Goal: Transaction & Acquisition: Subscribe to service/newsletter

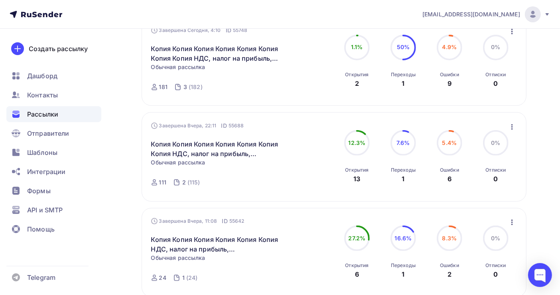
scroll to position [53, 0]
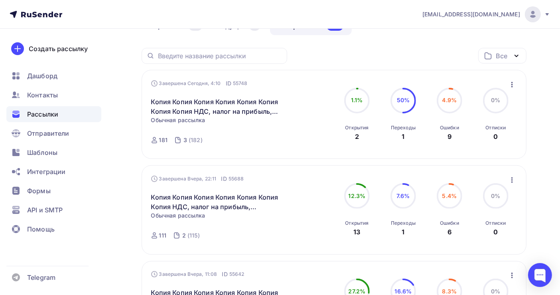
click at [536, 15] on img at bounding box center [533, 15] width 10 height 10
click at [321, 57] on div "Все Все папки Создать новую папку" at bounding box center [334, 59] width 385 height 22
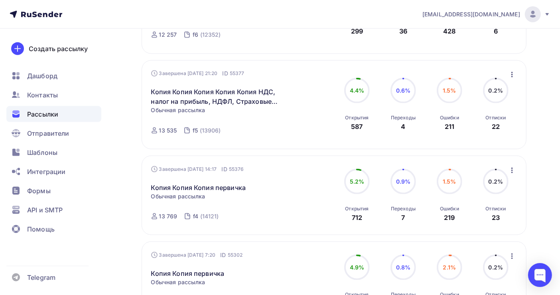
scroll to position [692, 0]
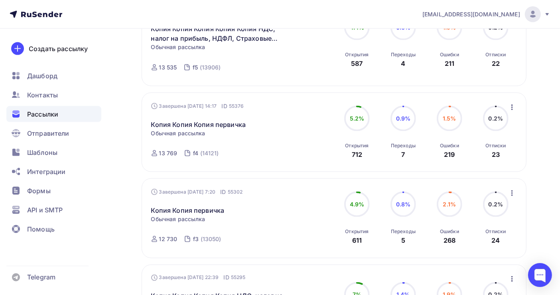
click at [512, 105] on icon "button" at bounding box center [513, 108] width 2 height 6
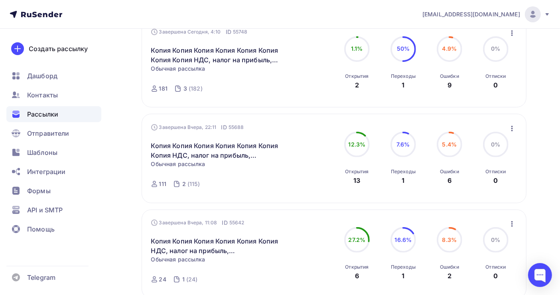
scroll to position [0, 0]
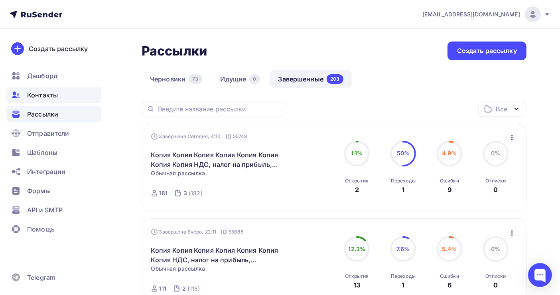
click at [42, 96] on span "Контакты" at bounding box center [42, 95] width 31 height 10
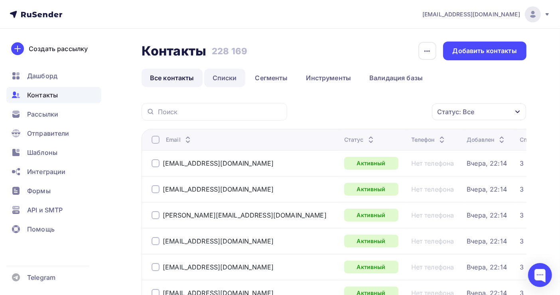
click at [221, 79] on link "Списки" at bounding box center [224, 78] width 41 height 18
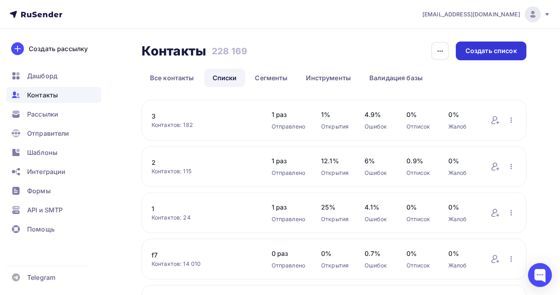
click at [484, 54] on div "Создать список" at bounding box center [491, 50] width 51 height 9
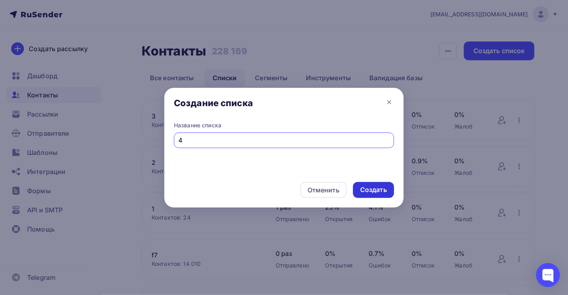
type input "4"
click at [382, 189] on div "Создать" at bounding box center [373, 189] width 27 height 9
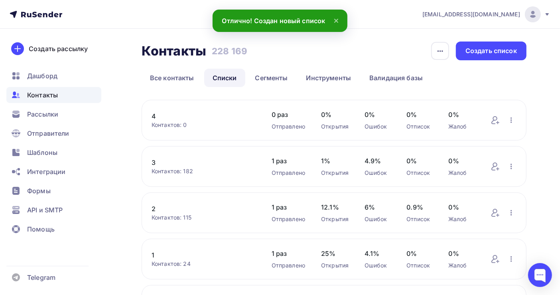
click at [154, 114] on link "4" at bounding box center [204, 116] width 104 height 10
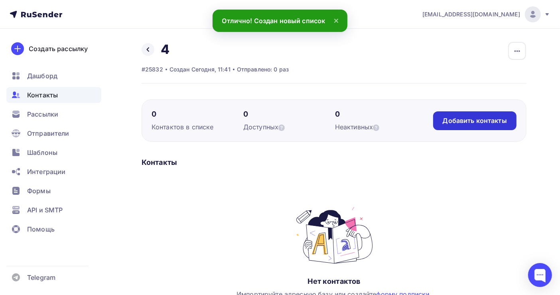
click at [457, 122] on div "Добавить контакты" at bounding box center [475, 120] width 64 height 9
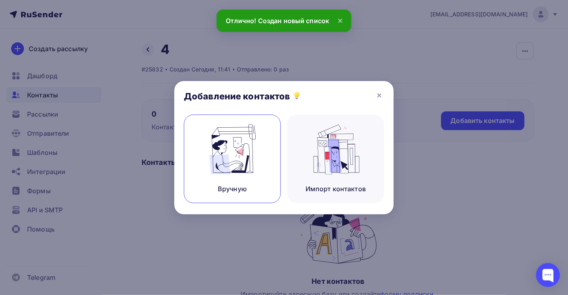
click at [224, 166] on img at bounding box center [232, 149] width 53 height 50
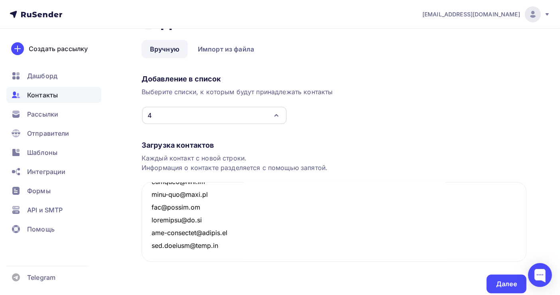
scroll to position [55, 0]
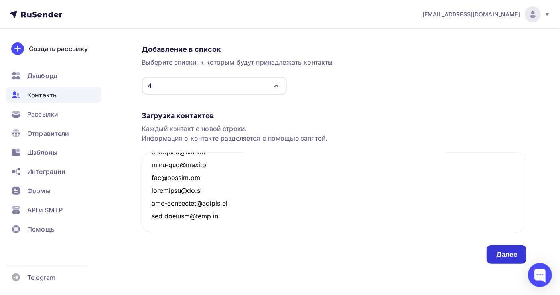
type textarea "0811ip@gmail.com 100@expertportal.ru 1059694@mail.ru 1102661@mail.ru 12-dialog@…"
click at [506, 251] on div "Далее" at bounding box center [507, 254] width 21 height 9
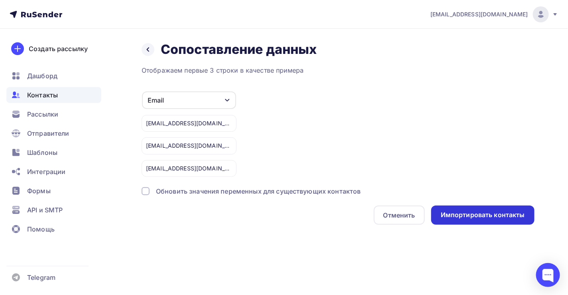
click at [487, 222] on div "Импортировать контакты" at bounding box center [482, 215] width 103 height 19
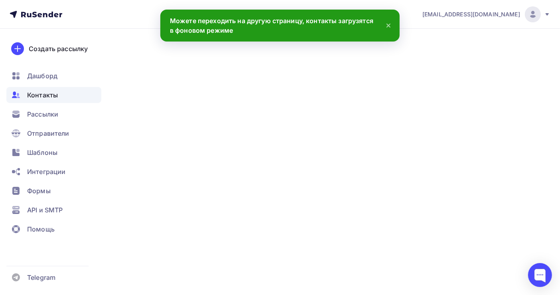
scroll to position [2367, 0]
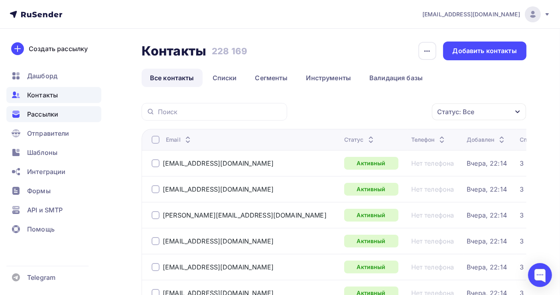
click at [51, 116] on span "Рассылки" at bounding box center [42, 114] width 31 height 10
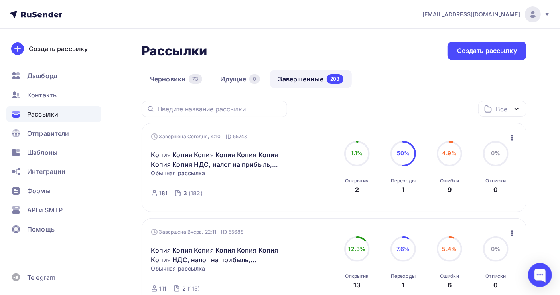
click at [511, 139] on icon "button" at bounding box center [513, 138] width 10 height 10
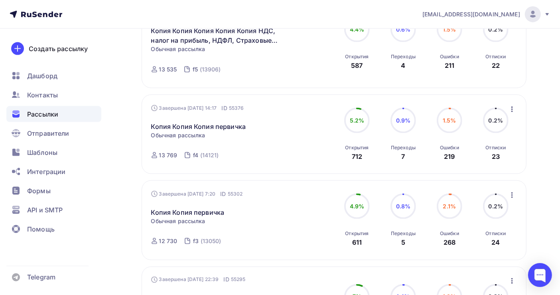
scroll to position [692, 0]
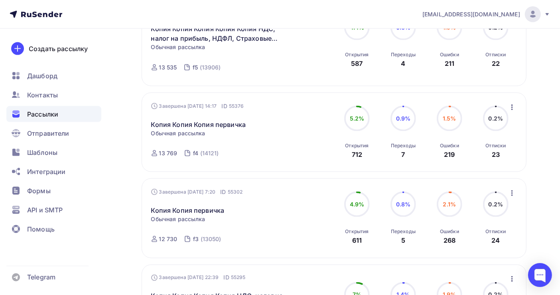
click at [509, 103] on icon "button" at bounding box center [513, 108] width 10 height 10
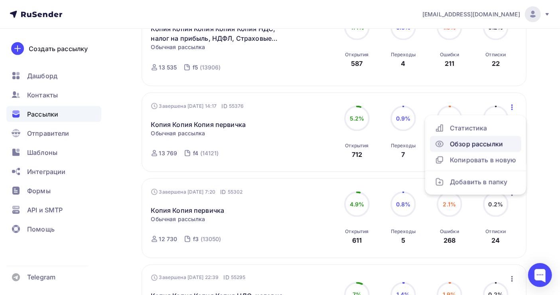
click at [491, 139] on div "Обзор рассылки" at bounding box center [476, 144] width 82 height 10
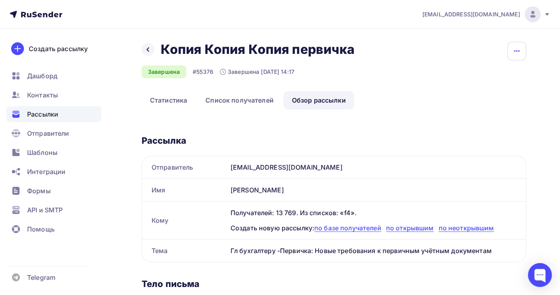
click at [519, 55] on icon "button" at bounding box center [517, 51] width 10 height 10
click at [501, 75] on div "Копировать" at bounding box center [487, 76] width 77 height 10
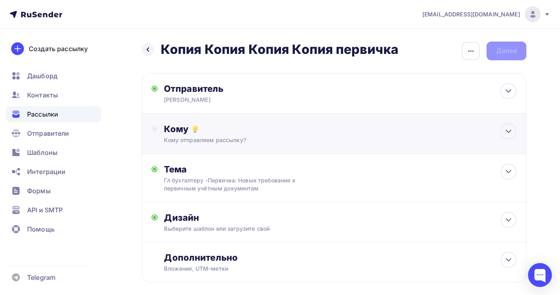
click at [200, 134] on div "Кому" at bounding box center [340, 128] width 353 height 11
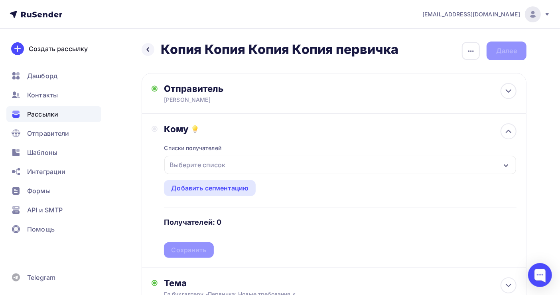
click at [201, 166] on div "Выберите список" at bounding box center [197, 165] width 62 height 14
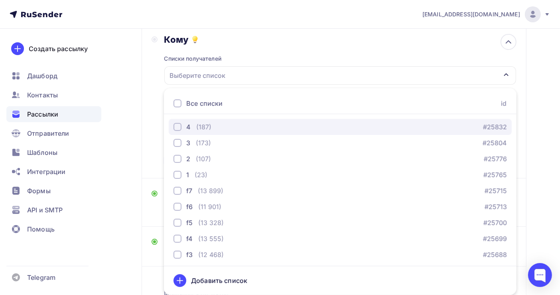
click at [195, 129] on div "4 (187)" at bounding box center [193, 127] width 38 height 10
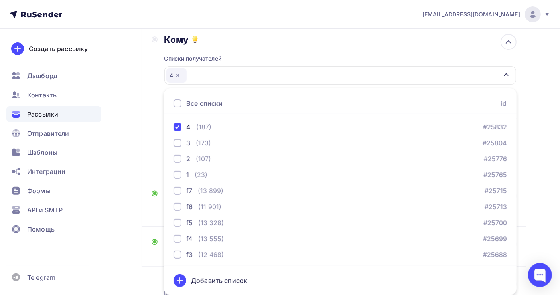
click at [550, 172] on div "Назад Копия Копия Копия Копия первичка Копия Копия Копия Копия первичка Закончи…" at bounding box center [280, 148] width 560 height 419
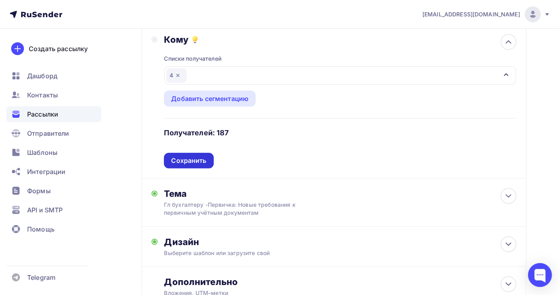
click at [188, 161] on div "Сохранить" at bounding box center [188, 160] width 35 height 9
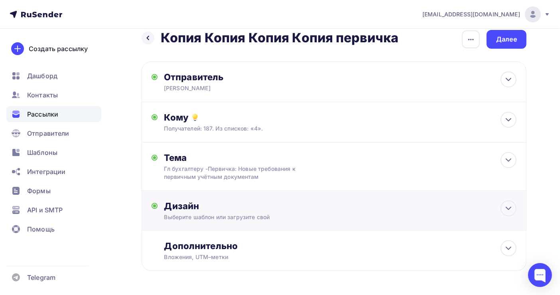
scroll to position [0, 0]
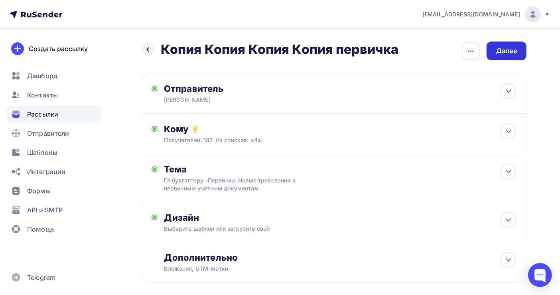
click at [500, 54] on div "Далее" at bounding box center [507, 50] width 21 height 9
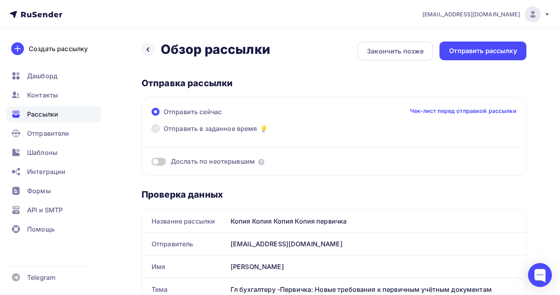
click at [208, 128] on span "Отправить в заданное время" at bounding box center [211, 129] width 94 height 10
click at [164, 133] on input "Отправить в заданное время" at bounding box center [164, 133] width 0 height 0
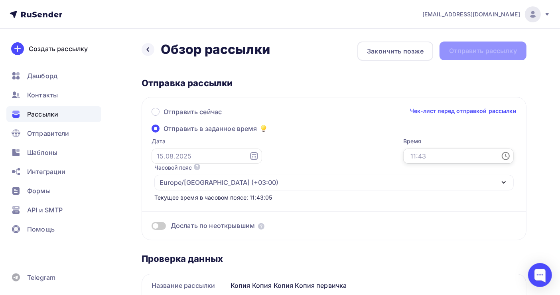
click at [404, 154] on input "text" at bounding box center [459, 155] width 111 height 15
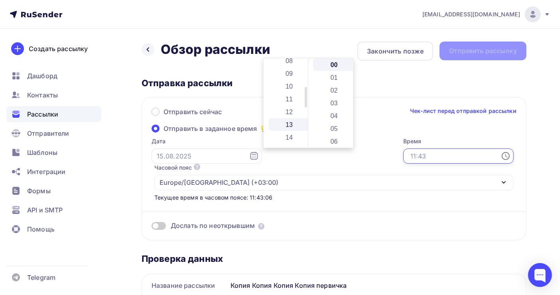
scroll to position [213, 0]
click at [293, 119] on li "21" at bounding box center [290, 120] width 43 height 13
click at [338, 132] on li "05" at bounding box center [334, 128] width 43 height 13
type input "21:05"
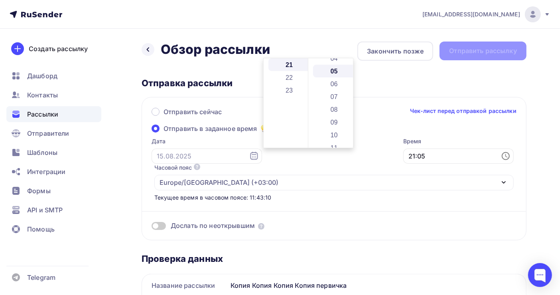
scroll to position [63, 0]
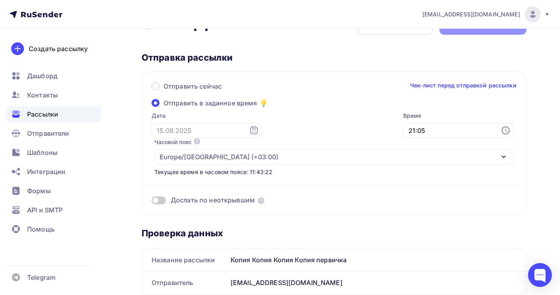
scroll to position [0, 0]
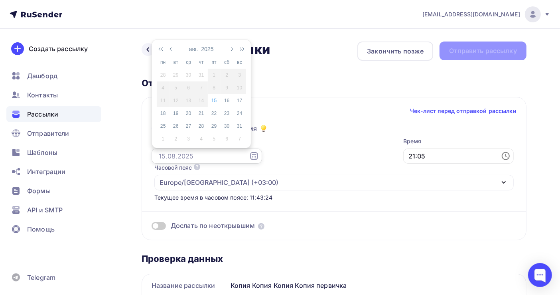
click at [182, 155] on input "text" at bounding box center [207, 155] width 111 height 15
click at [214, 99] on div "15" at bounding box center [214, 100] width 13 height 7
type input "[DATE]"
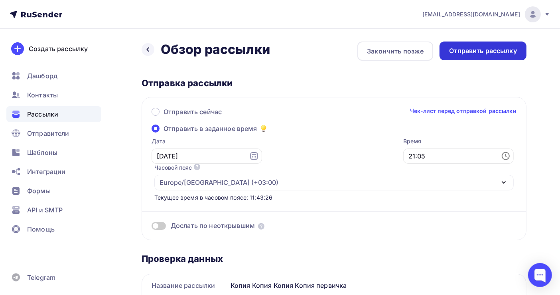
click at [458, 52] on div "Отправить рассылку" at bounding box center [483, 50] width 68 height 9
